Goal: Information Seeking & Learning: Learn about a topic

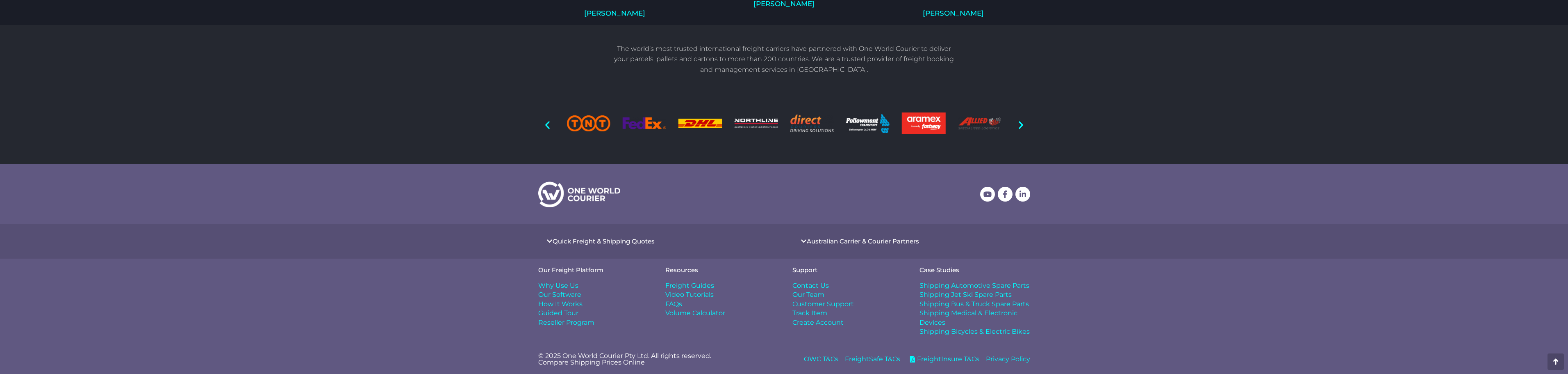
scroll to position [665, 0]
click at [813, 297] on span "Our Team" at bounding box center [808, 294] width 32 height 9
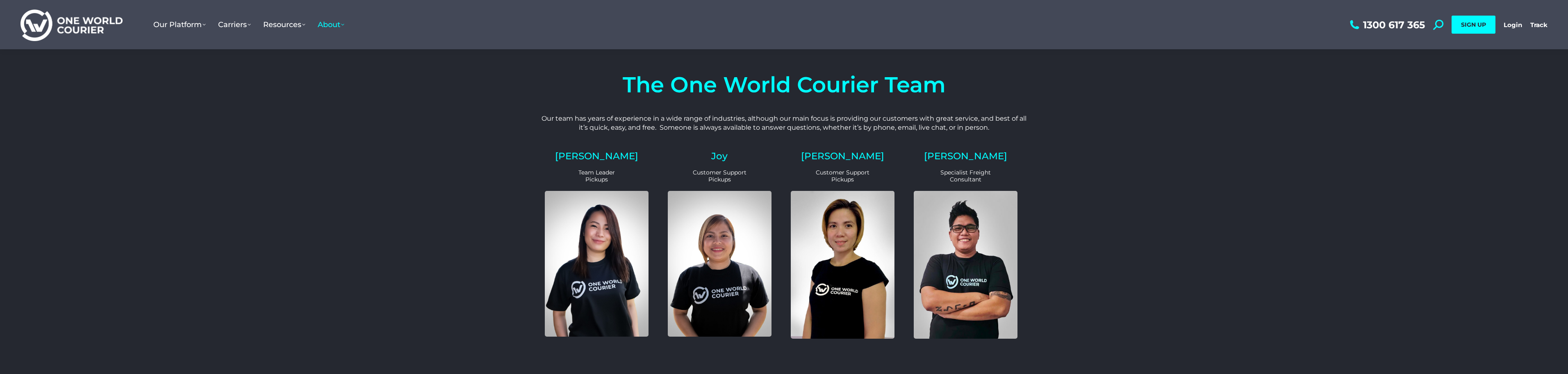
click at [89, 23] on img at bounding box center [72, 24] width 102 height 34
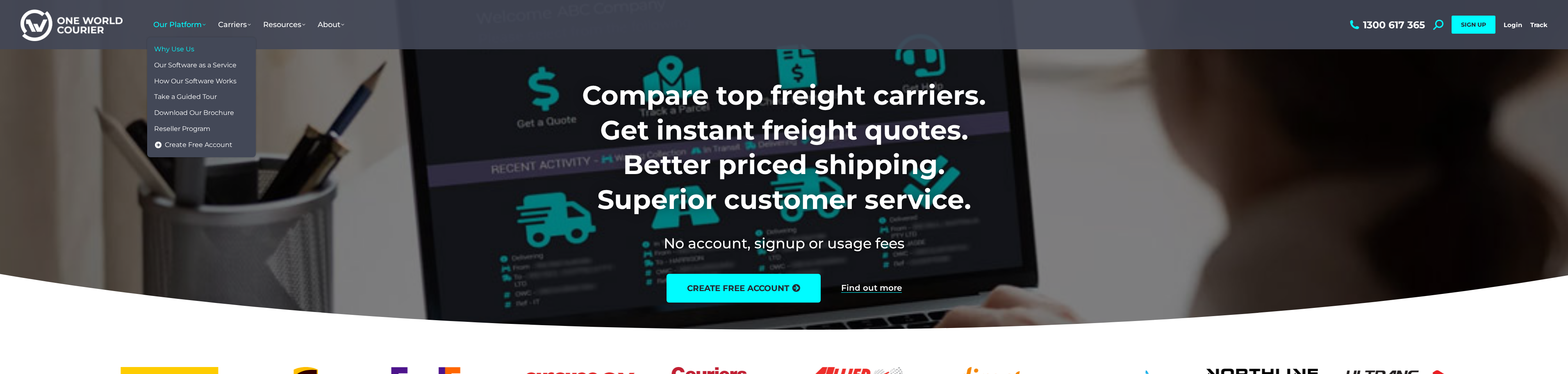
click at [186, 46] on span "Why Use Us" at bounding box center [174, 49] width 40 height 9
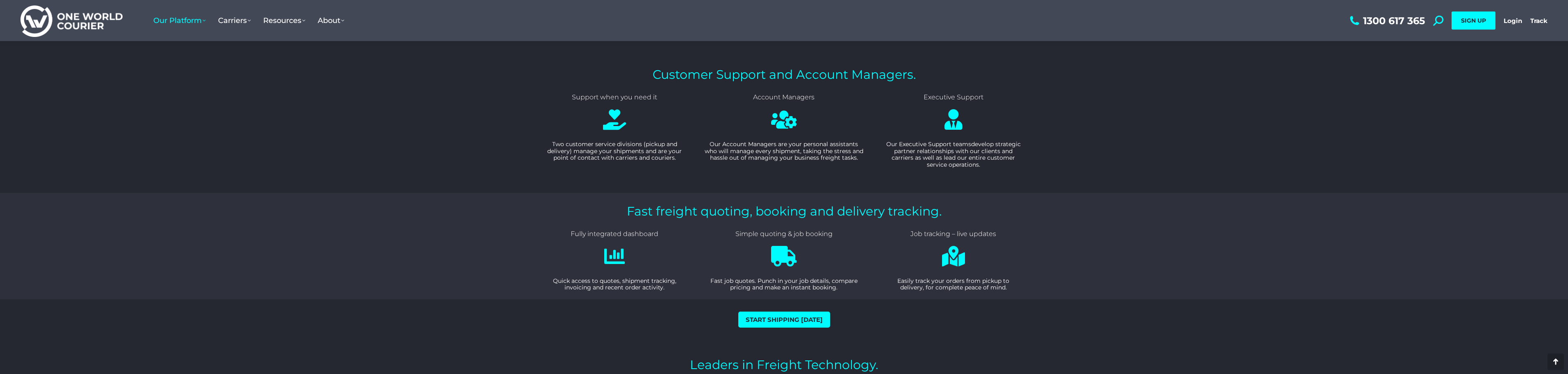
scroll to position [738, 0]
click at [150, 199] on section "Fast freight quoting, booking and delivery tracking. Fully integrated dashboard…" at bounding box center [784, 249] width 1568 height 106
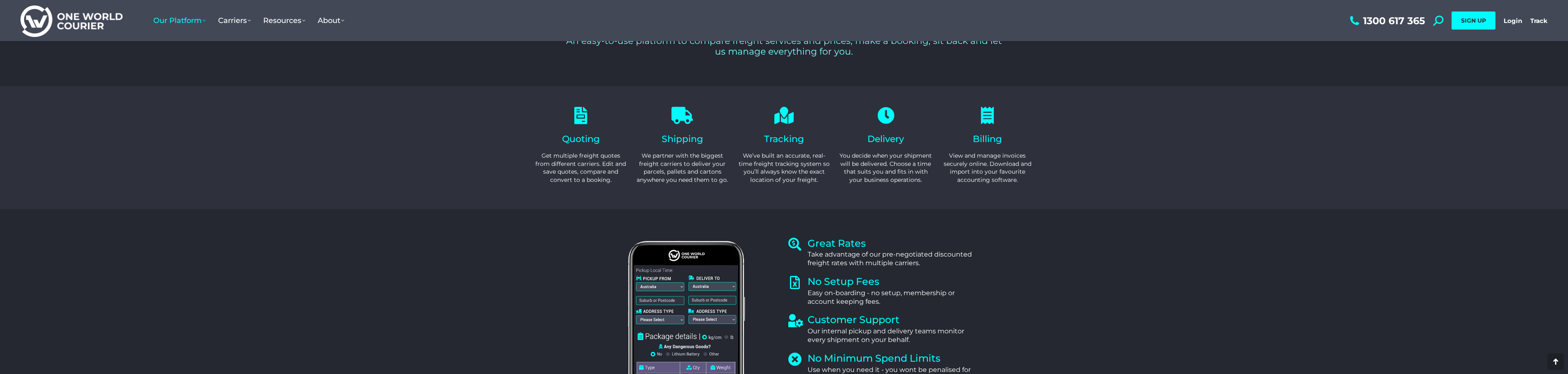
scroll to position [0, 0]
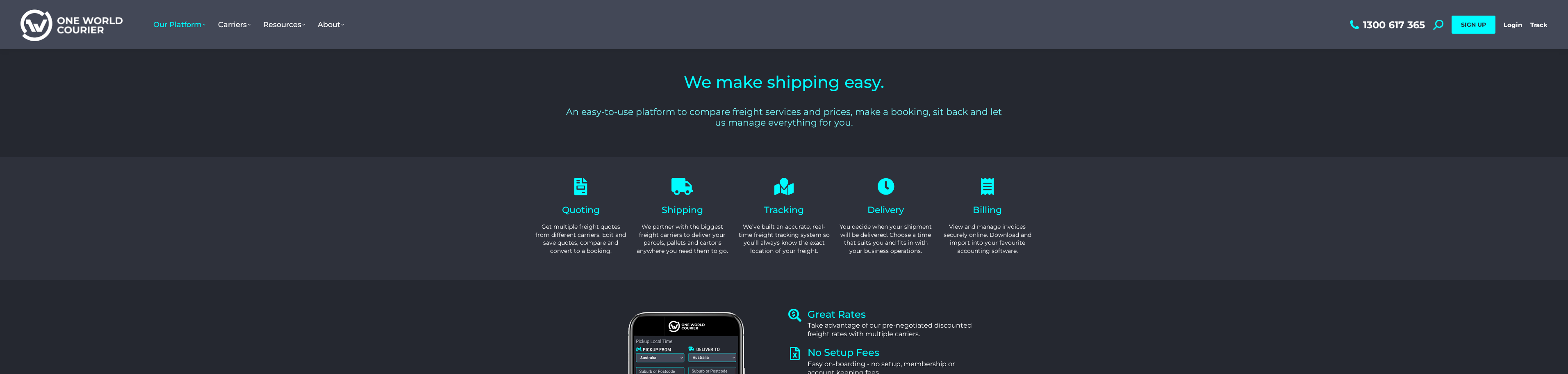
click at [195, 32] on link "Our Platform" at bounding box center [180, 25] width 65 height 26
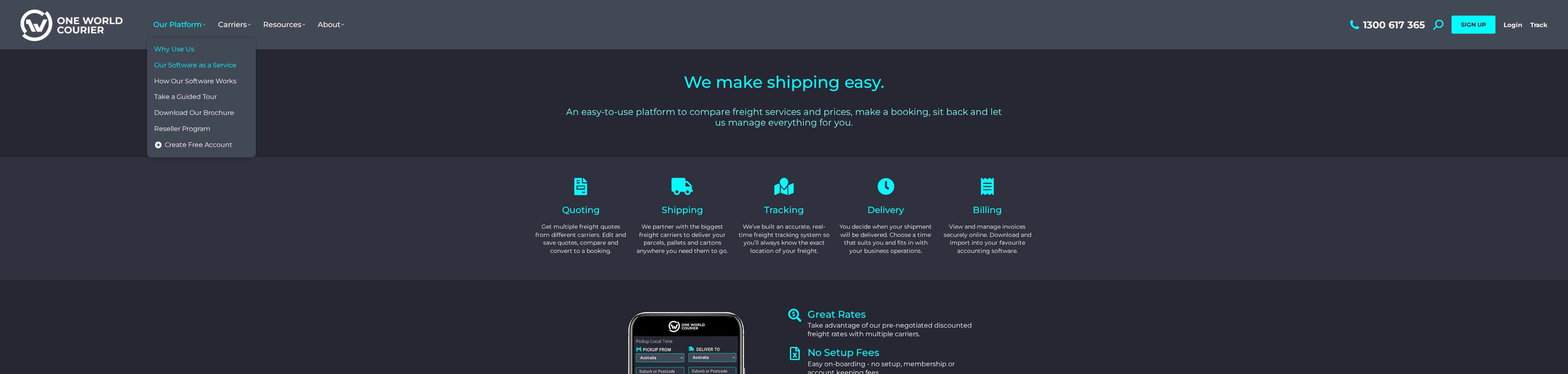
click at [187, 60] on link "Our Software as a Service" at bounding box center [201, 65] width 100 height 16
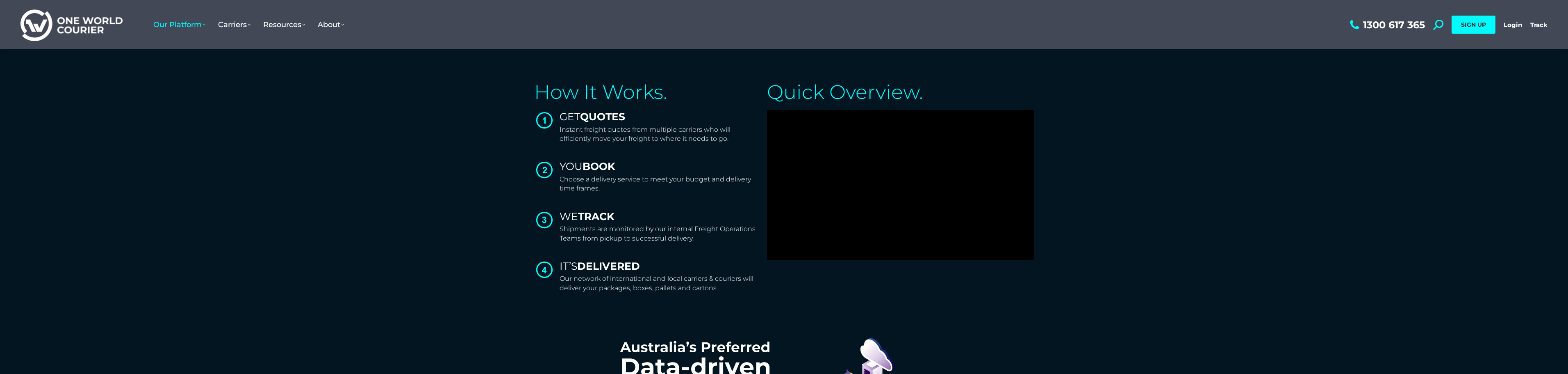
click at [381, 239] on section "How It Works. GET QUOTES Instant freight quotes from multiple carriers who will…" at bounding box center [784, 191] width 1560 height 227
